Goal: Find specific page/section: Find specific page/section

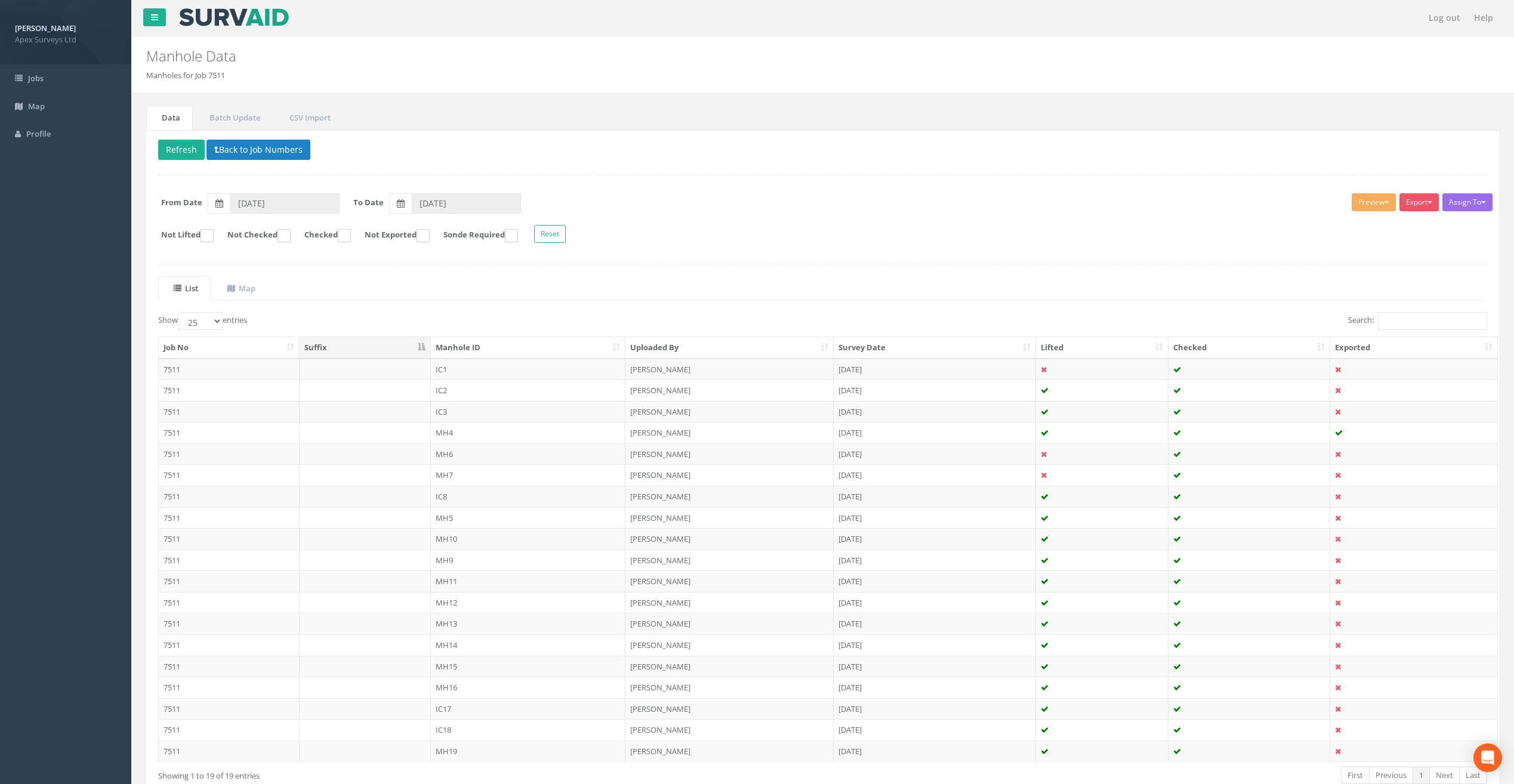
select select "25"
click at [252, 138] on div "Delete Refresh Back to Job Numbers Assign To No Companies Added Export Apex Man…" at bounding box center [823, 474] width 1353 height 688
click at [252, 149] on button "Back to Job Numbers" at bounding box center [258, 149] width 104 height 20
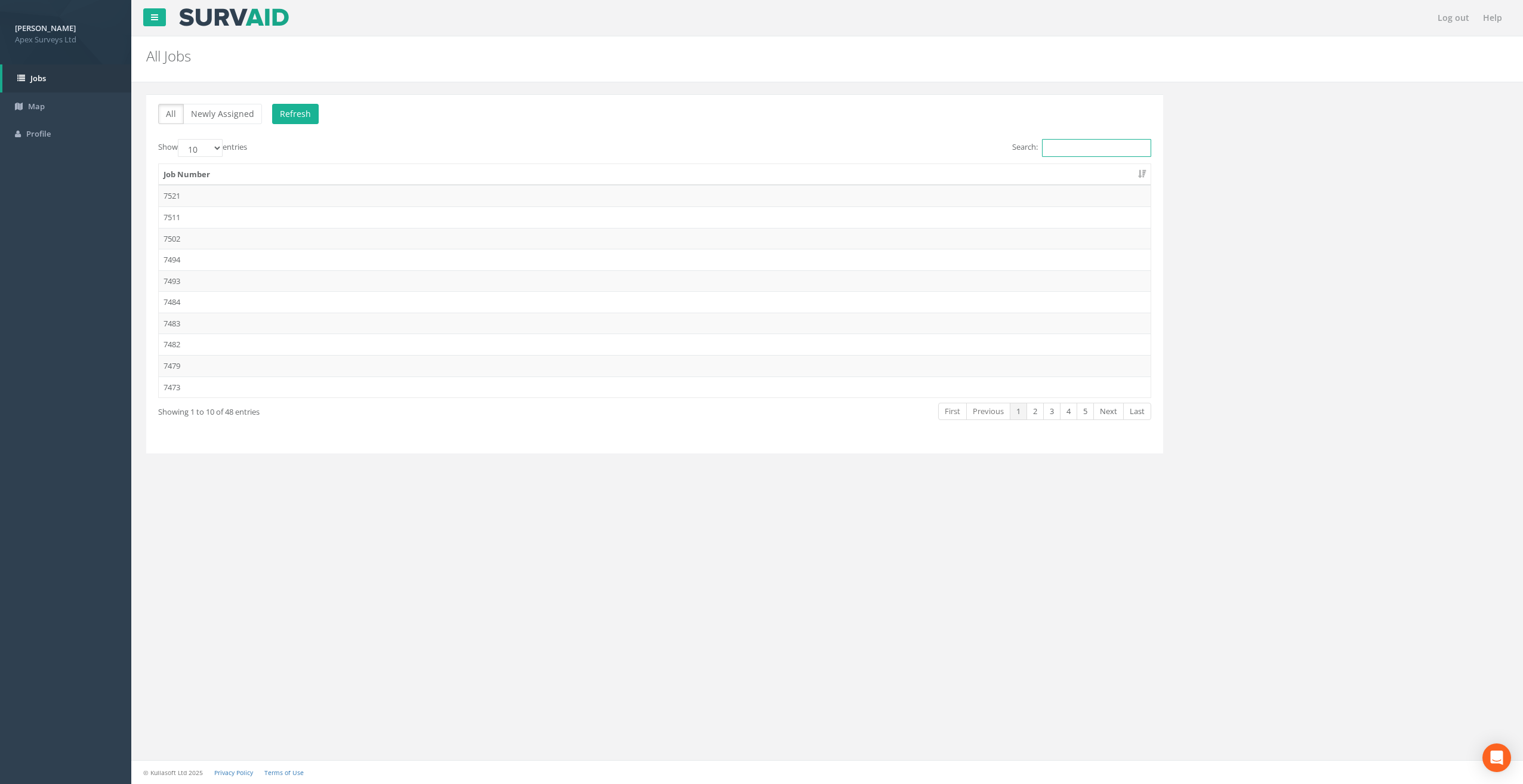
click at [1103, 143] on input "Search:" at bounding box center [1096, 148] width 109 height 18
type input "7"
click at [1054, 142] on input "Search:" at bounding box center [1096, 148] width 109 height 18
click at [1078, 143] on input "Search:" at bounding box center [1096, 148] width 109 height 18
type input "7"
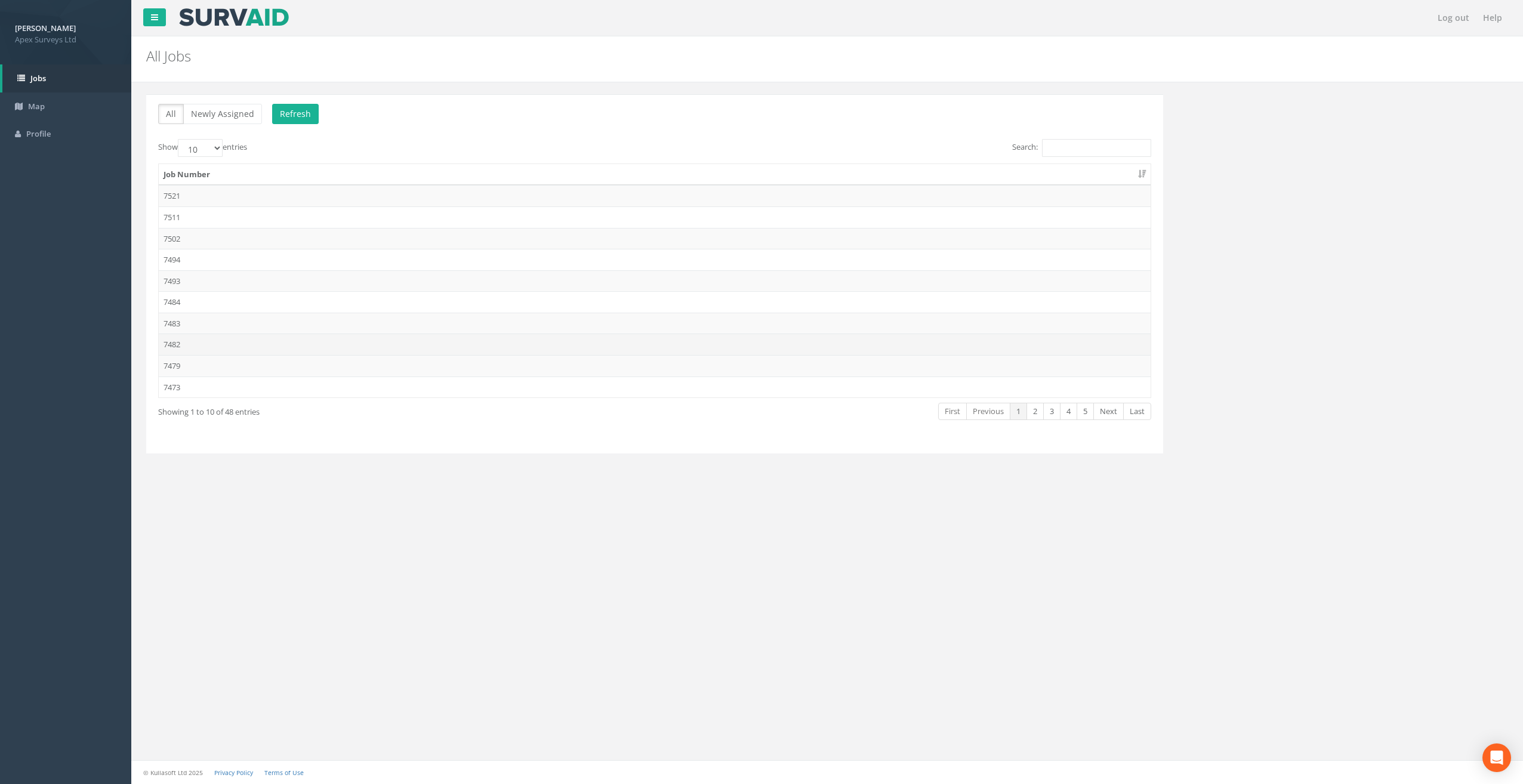
click at [211, 338] on td "7482" at bounding box center [655, 344] width 992 height 21
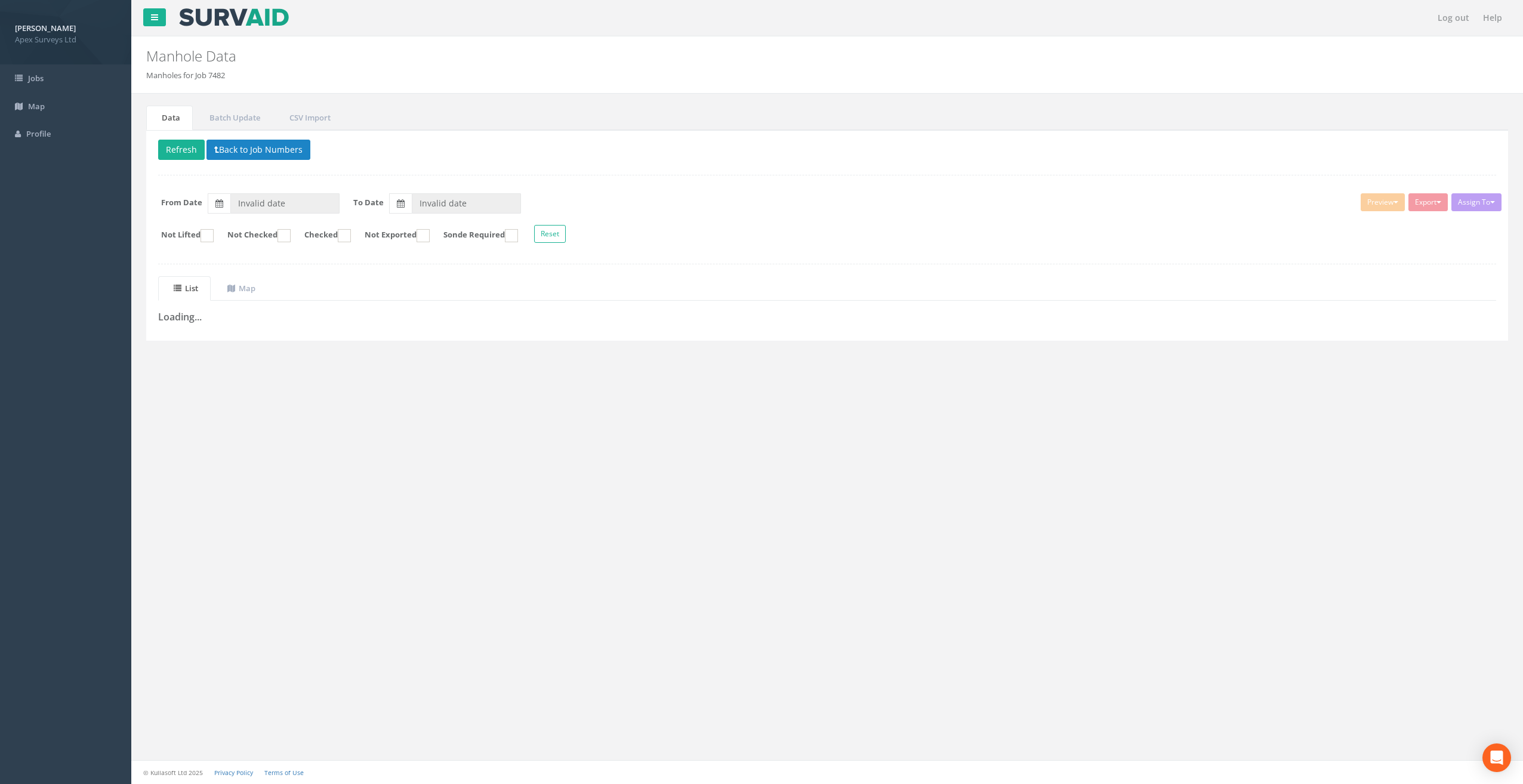
type input "[DATE]"
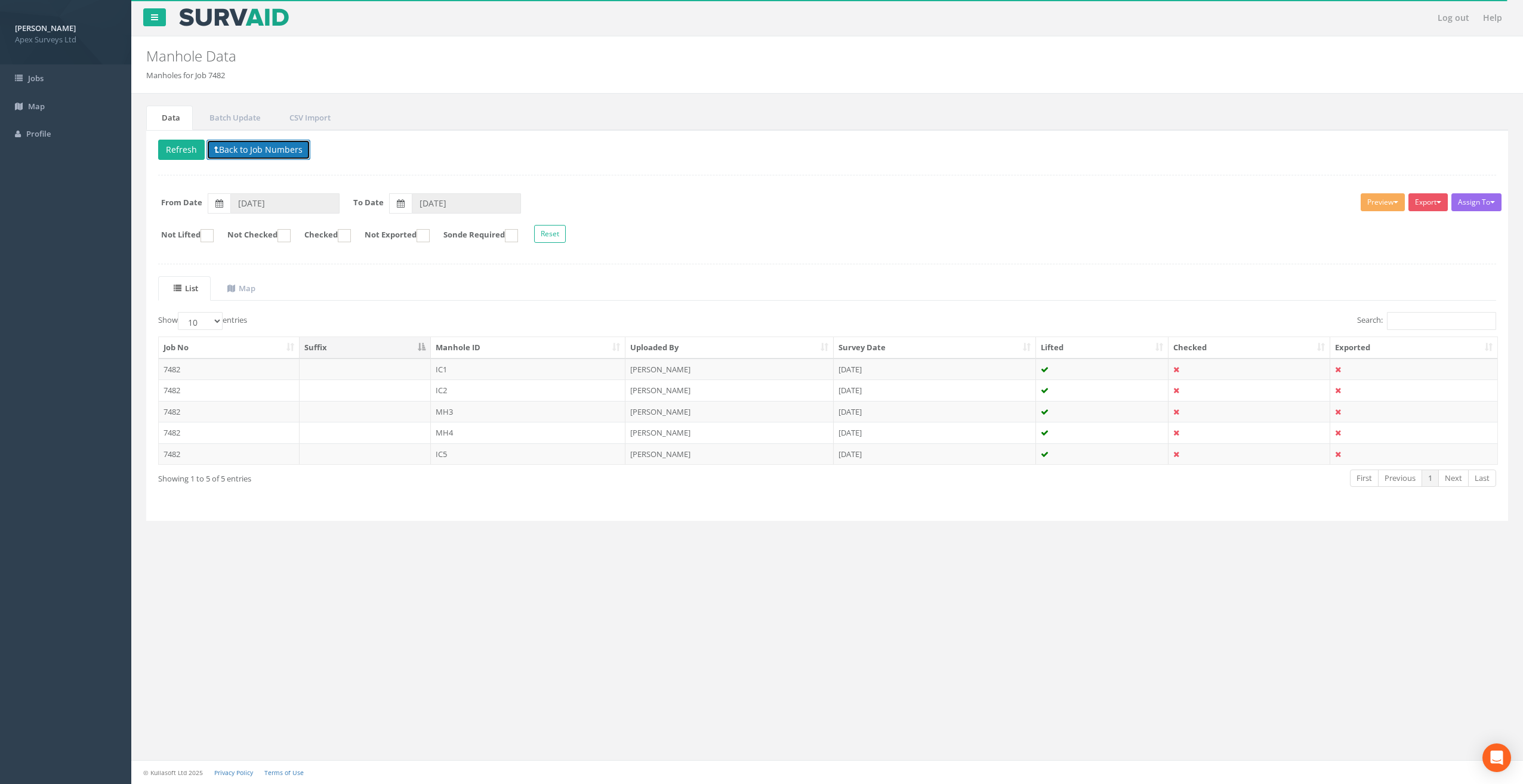
click at [258, 142] on button "Back to Job Numbers" at bounding box center [258, 149] width 104 height 20
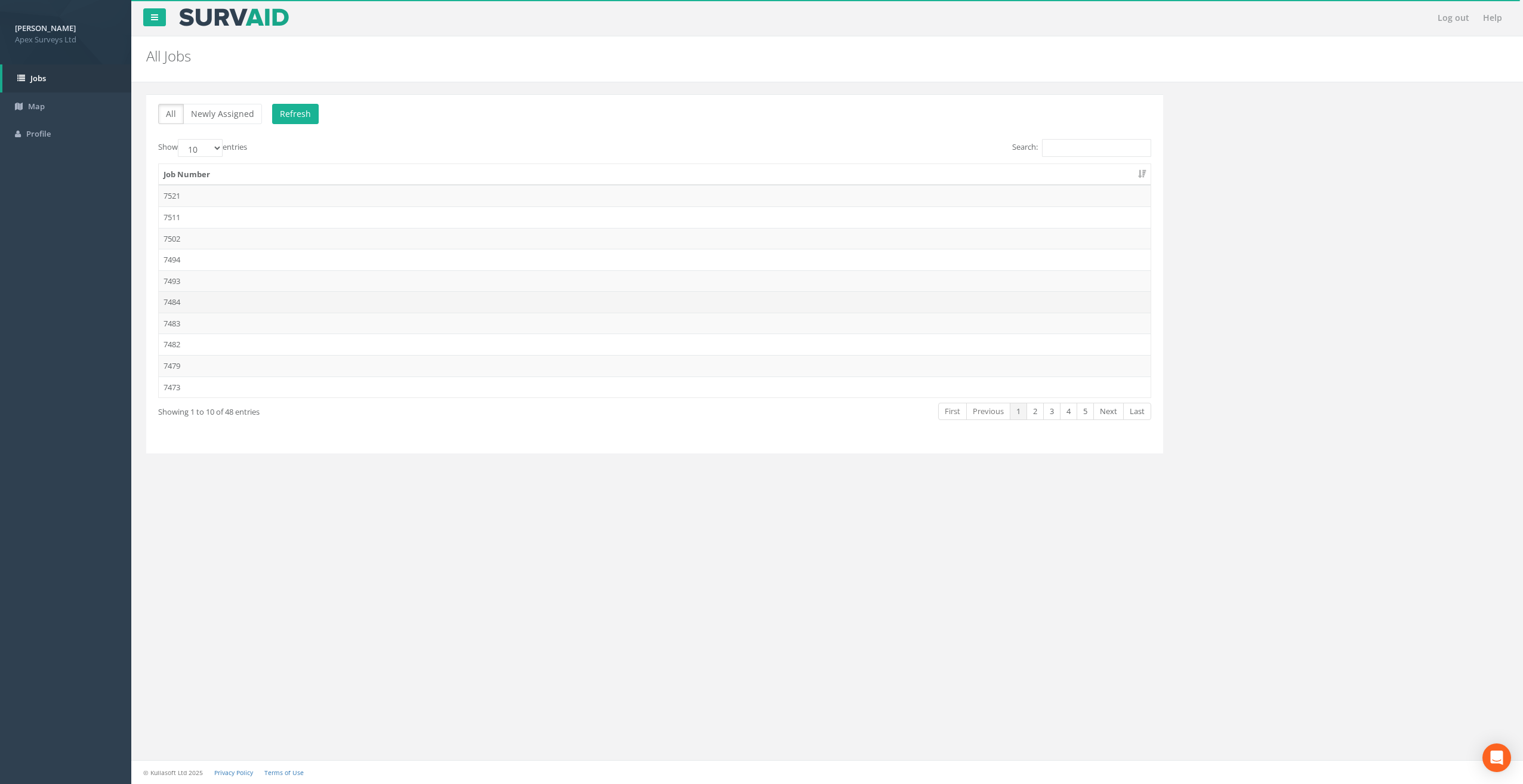
click at [193, 298] on td "7484" at bounding box center [655, 302] width 992 height 21
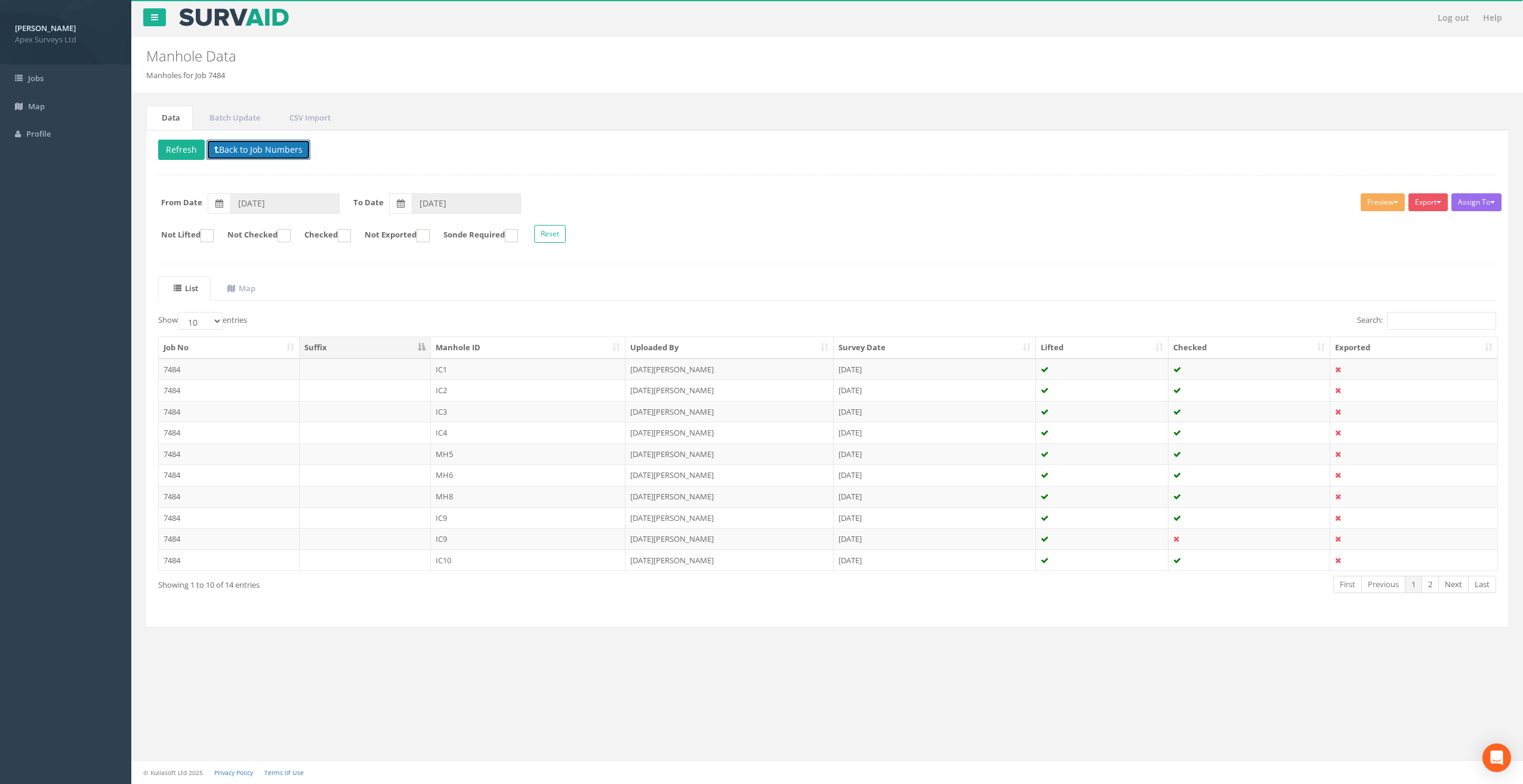
click at [233, 147] on button "Back to Job Numbers" at bounding box center [258, 149] width 104 height 20
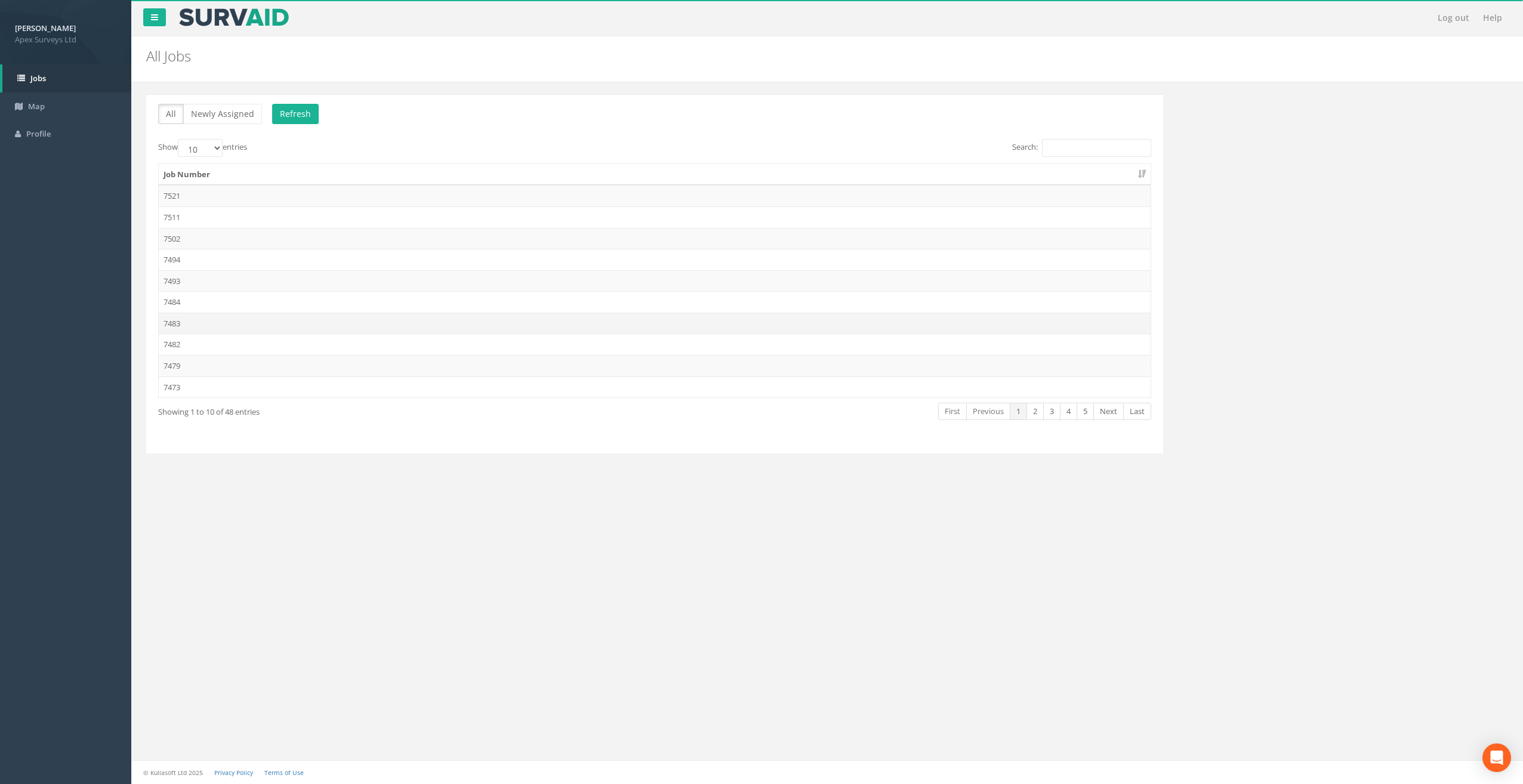
click at [193, 324] on td "7483" at bounding box center [655, 324] width 992 height 21
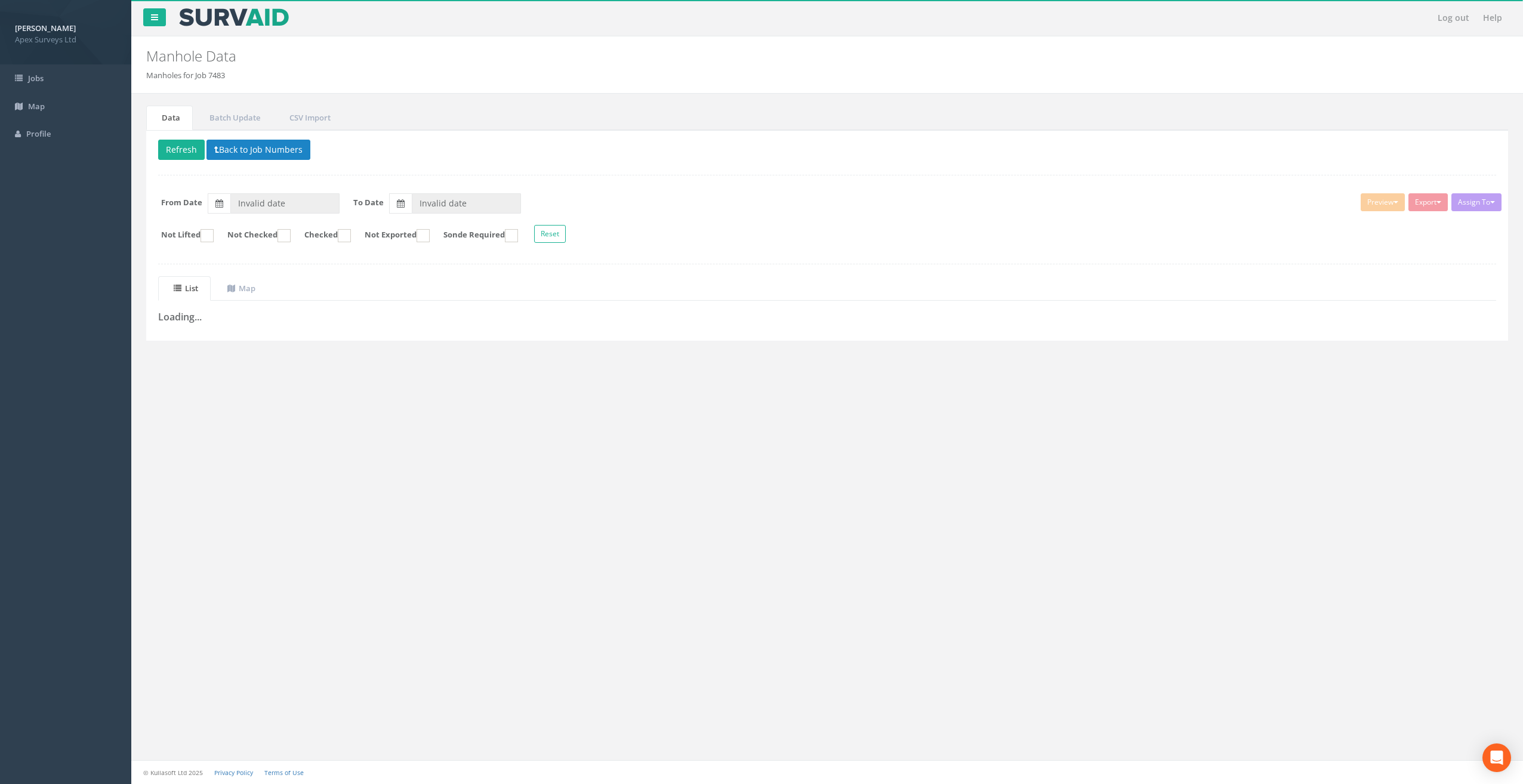
type input "[DATE]"
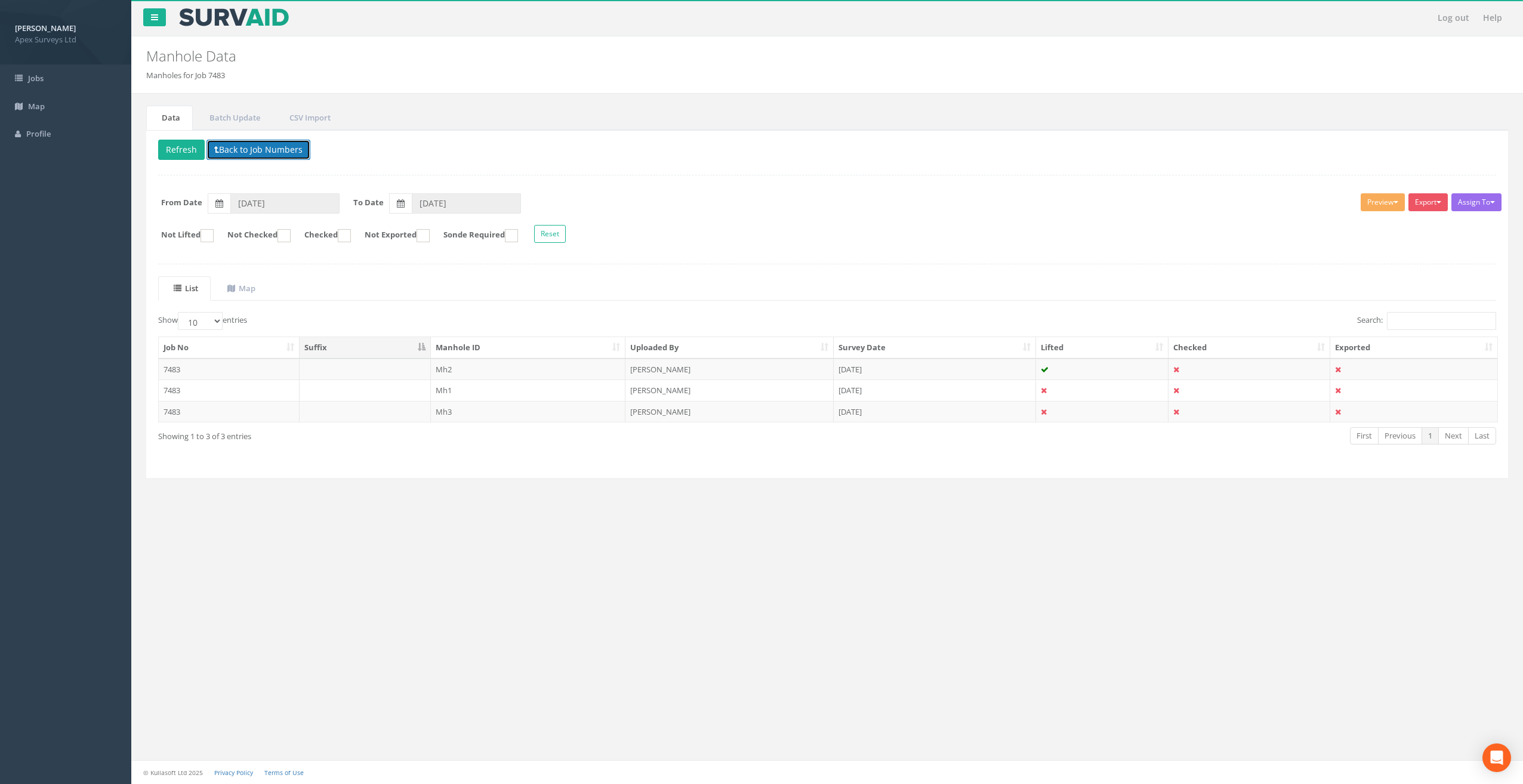
click at [246, 147] on button "Back to Job Numbers" at bounding box center [258, 149] width 104 height 20
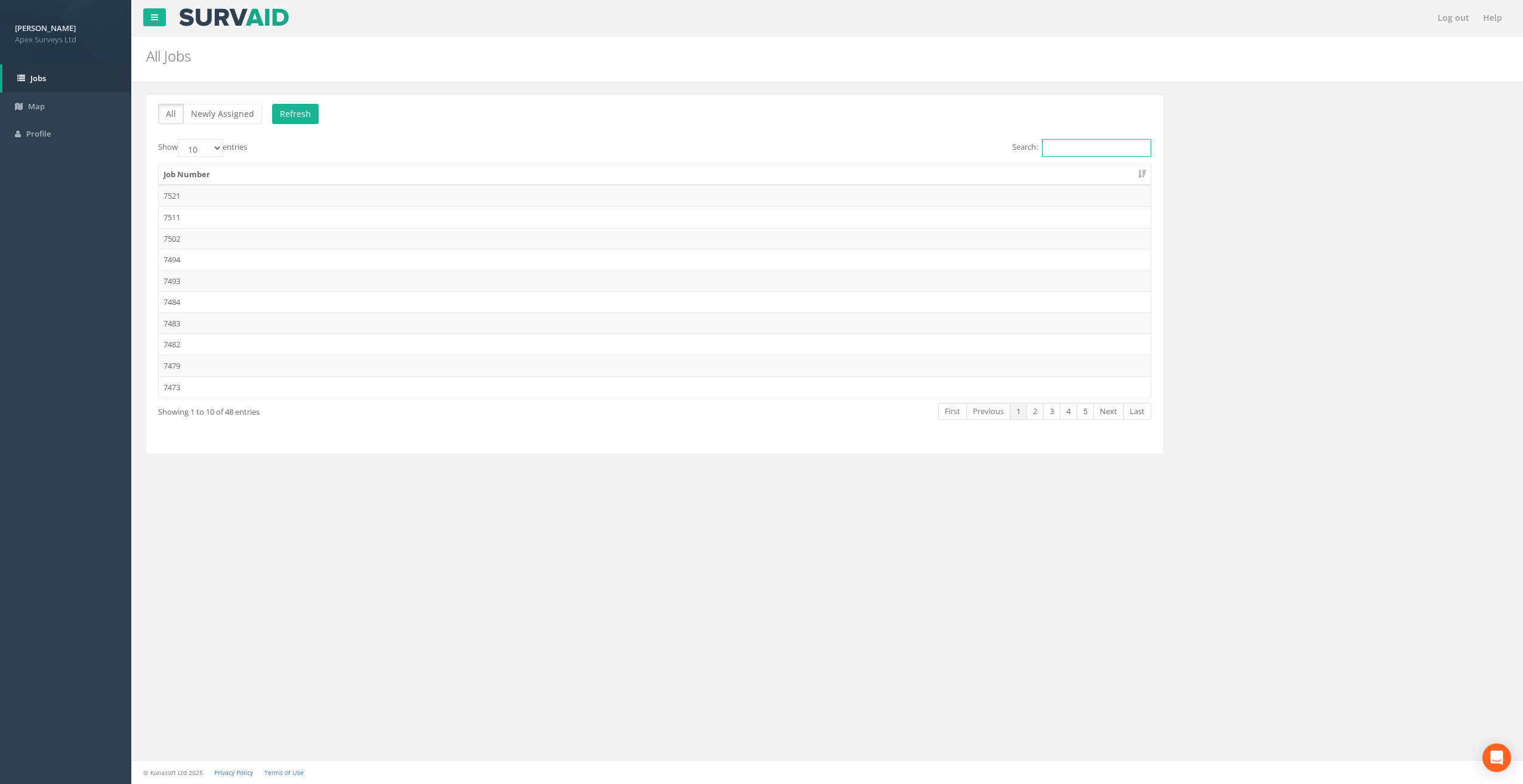
click at [1071, 141] on input "Search:" at bounding box center [1096, 148] width 109 height 18
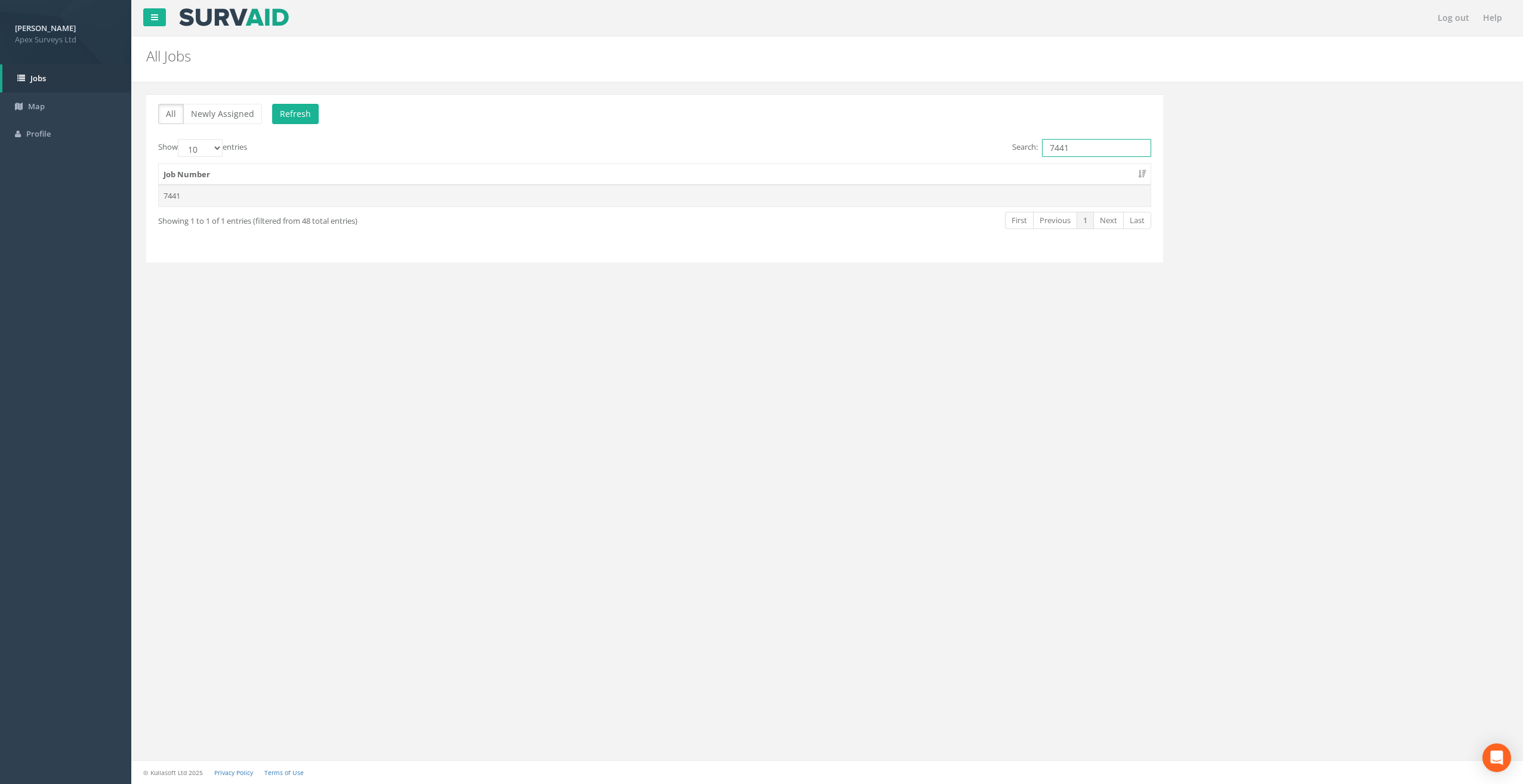
type input "7441"
click at [179, 192] on td "7441" at bounding box center [655, 196] width 992 height 21
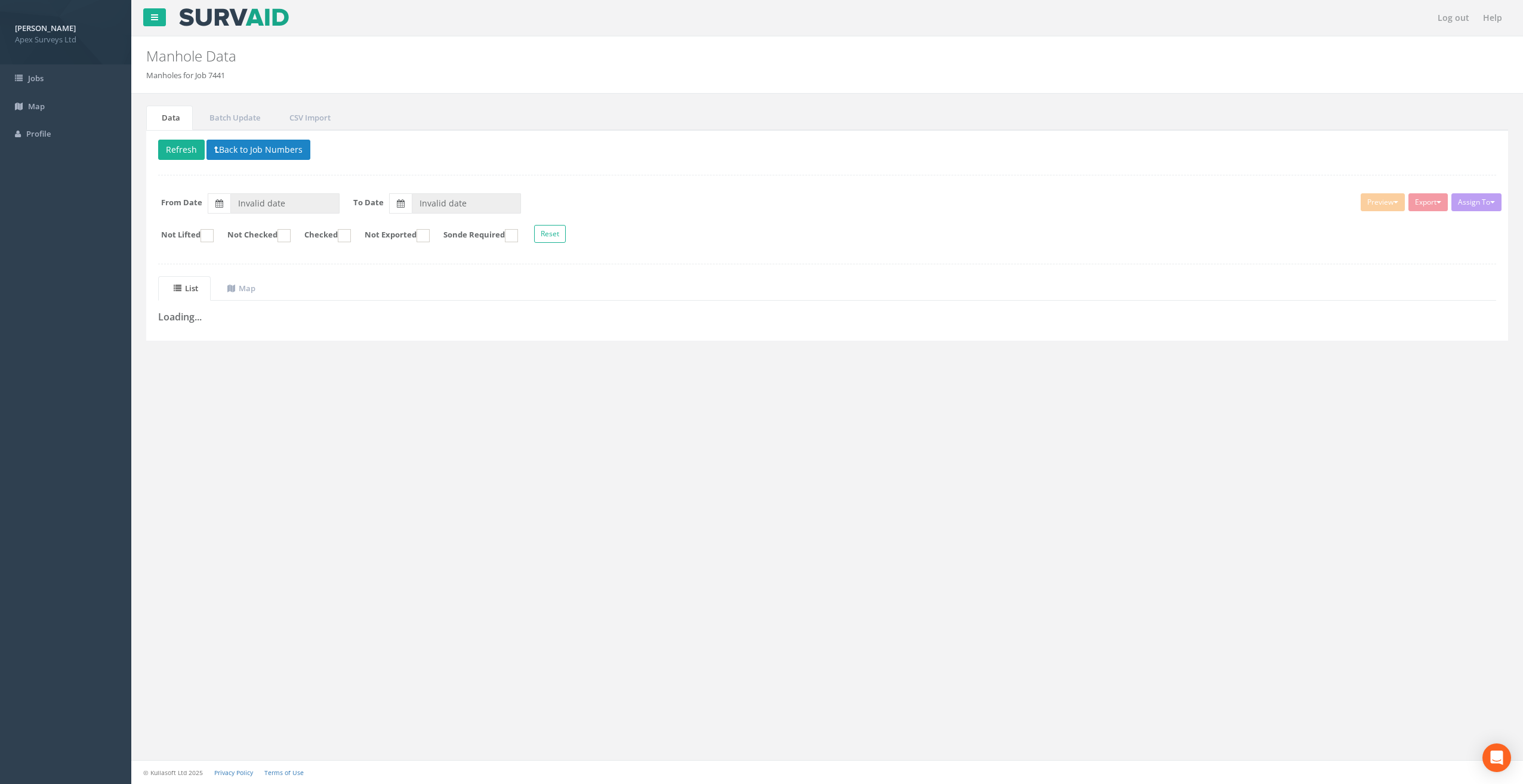
type input "[DATE]"
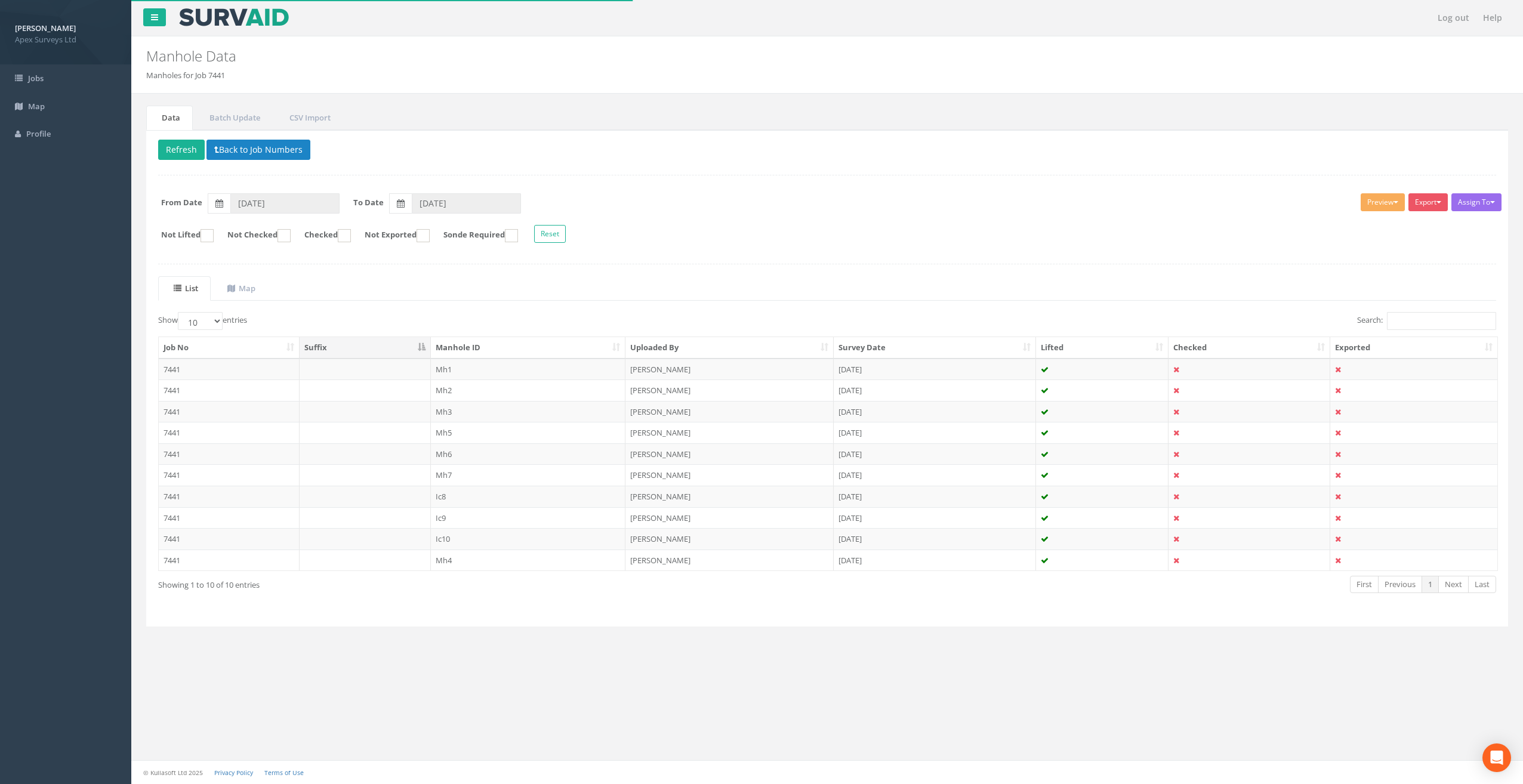
click at [208, 338] on th "Job No" at bounding box center [229, 348] width 141 height 21
click at [219, 315] on select "10 25 50 100" at bounding box center [200, 321] width 45 height 18
select select "25"
click at [179, 312] on select "10 25 50 100" at bounding box center [200, 321] width 45 height 18
click at [829, 247] on div "Assign To No Companies Added Export Apex Manhole Heathrow United Utilities Surv…" at bounding box center [827, 220] width 1356 height 65
